Goal: Information Seeking & Learning: Learn about a topic

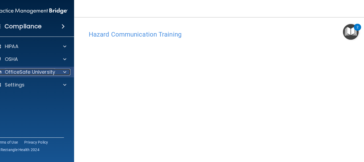
click at [0, 70] on div "OfficeSafe University" at bounding box center [24, 72] width 66 height 6
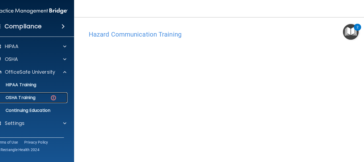
click at [50, 97] on img at bounding box center [53, 97] width 7 height 7
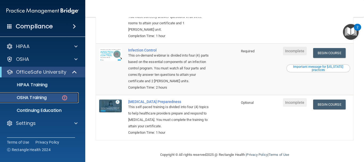
scroll to position [147, 0]
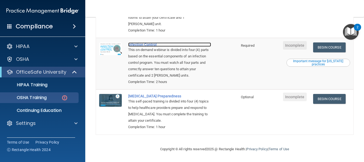
click at [155, 44] on div "Infection Control" at bounding box center [169, 44] width 83 height 4
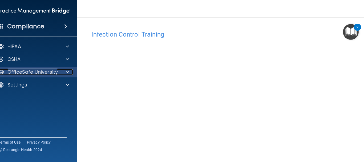
click at [24, 73] on p "OfficeSafe University" at bounding box center [32, 72] width 50 height 6
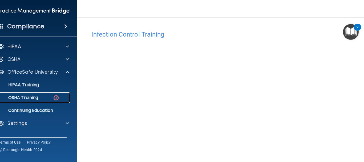
click at [54, 97] on img at bounding box center [56, 97] width 7 height 7
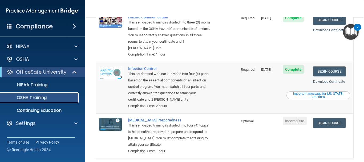
scroll to position [132, 0]
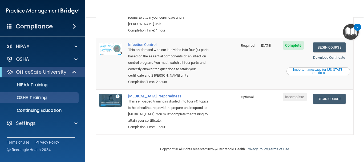
click at [135, 98] on div "This self-paced training is divided into four (4) topics to help healthcare pro…" at bounding box center [169, 111] width 83 height 26
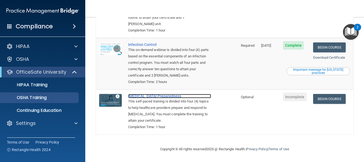
click at [136, 95] on div "[MEDICAL_DATA] Preparedness" at bounding box center [169, 96] width 83 height 4
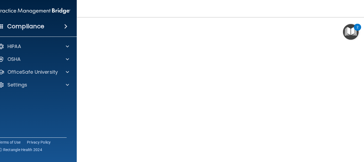
scroll to position [26, 0]
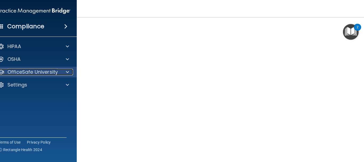
click at [53, 73] on p "OfficeSafe University" at bounding box center [32, 72] width 50 height 6
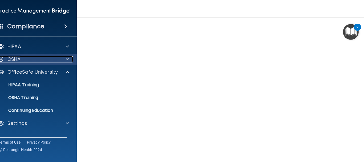
click at [56, 62] on div "OSHA" at bounding box center [27, 59] width 66 height 6
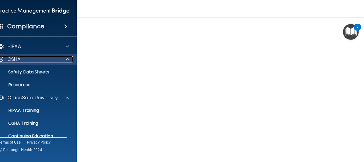
click at [56, 60] on div "OSHA" at bounding box center [27, 59] width 66 height 6
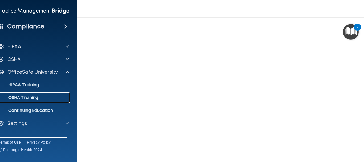
click at [56, 99] on div "OSHA Training" at bounding box center [31, 97] width 73 height 5
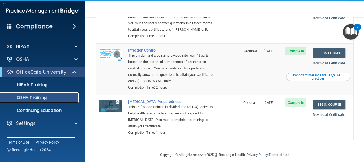
scroll to position [126, 0]
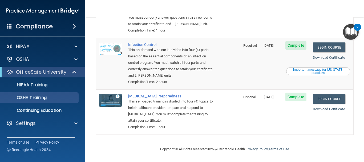
click at [300, 71] on div "Important message for [US_STATE] practices" at bounding box center [318, 71] width 62 height 6
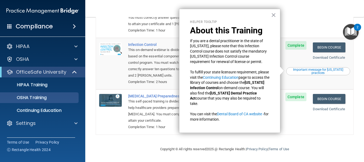
click at [270, 18] on div "Helper Tooltip About this Training If you are a dental practitioner in the stat…" at bounding box center [229, 71] width 101 height 124
click at [269, 15] on div "Helper Tooltip About this Training If you are a dental practitioner in the stat…" at bounding box center [229, 71] width 101 height 124
click at [274, 16] on button "×" at bounding box center [273, 15] width 5 height 9
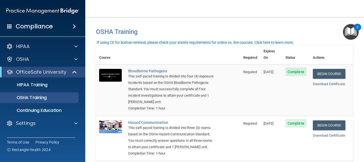
scroll to position [0, 0]
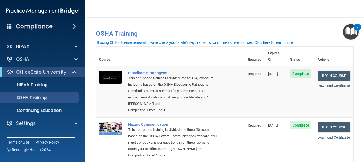
click at [33, 105] on ul "HIPAA Training OSHA Training Continuing Education" at bounding box center [43, 96] width 96 height 38
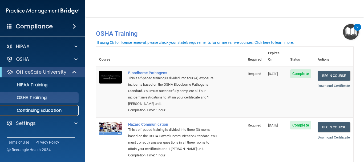
click at [34, 110] on p "Continuing Education" at bounding box center [39, 110] width 73 height 5
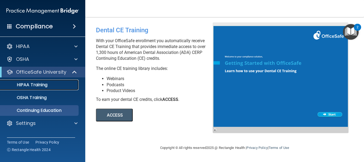
click at [44, 87] on p "HIPAA Training" at bounding box center [25, 84] width 44 height 5
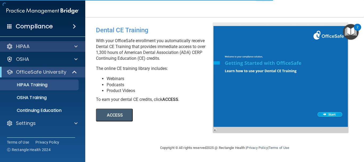
click at [47, 50] on div "HIPAA" at bounding box center [42, 46] width 85 height 11
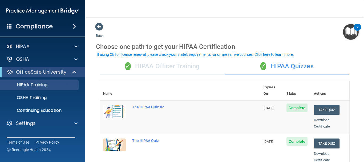
click at [152, 69] on div "✓ HIPAA Officer Training" at bounding box center [162, 66] width 125 height 16
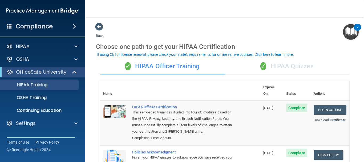
click at [274, 65] on div "✓ HIPAA Quizzes" at bounding box center [286, 66] width 125 height 16
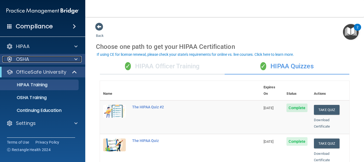
click at [41, 58] on div "OSHA" at bounding box center [35, 59] width 66 height 6
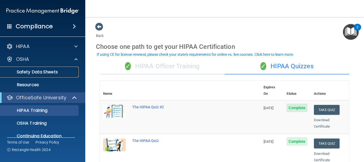
click at [50, 72] on p "Safety Data Sheets" at bounding box center [39, 71] width 73 height 5
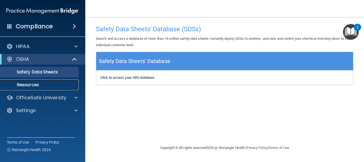
click at [47, 86] on p "Resources" at bounding box center [39, 84] width 73 height 5
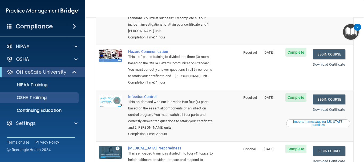
scroll to position [46, 0]
